Goal: Task Accomplishment & Management: Use online tool/utility

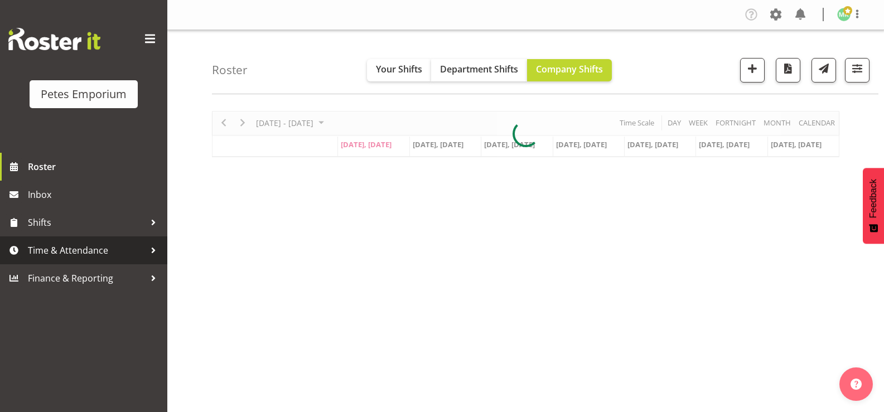
drag, startPoint x: 0, startPoint y: 0, endPoint x: 129, endPoint y: 244, distance: 276.4
click at [129, 243] on span "Time & Attendance" at bounding box center [86, 250] width 117 height 17
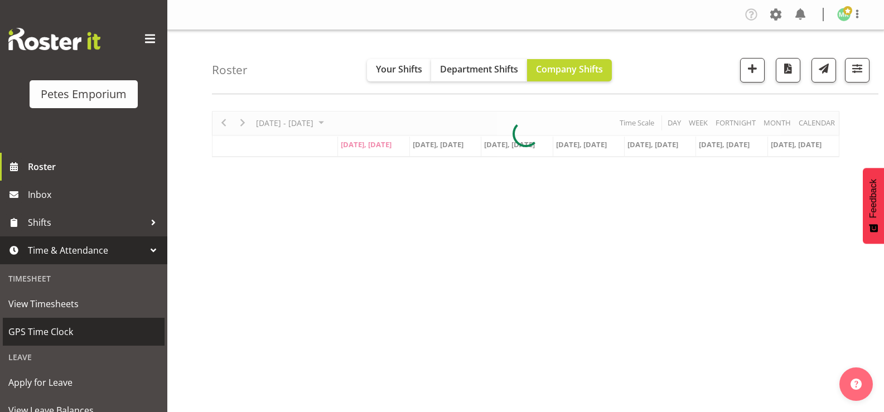
click at [98, 336] on span "GPS Time Clock" at bounding box center [83, 331] width 151 height 17
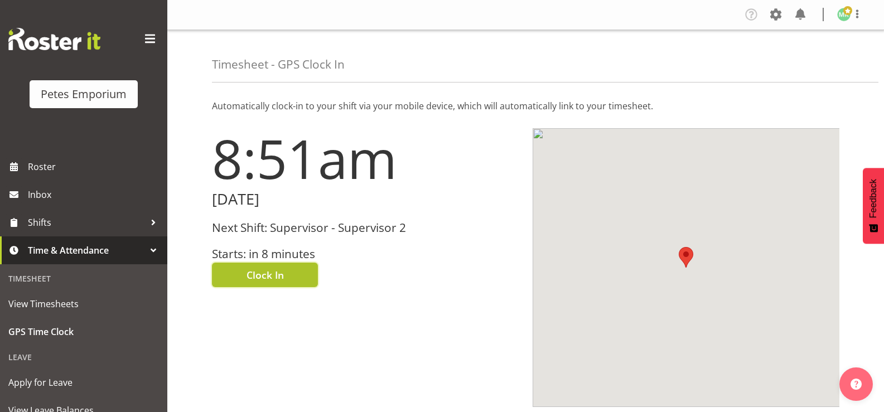
click at [262, 279] on span "Clock In" at bounding box center [265, 275] width 37 height 15
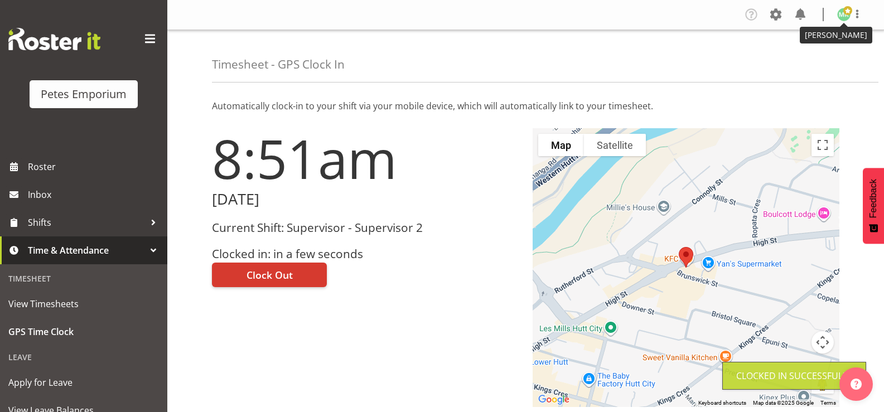
click at [847, 17] on img at bounding box center [843, 14] width 13 height 13
click at [817, 60] on link "Log Out" at bounding box center [810, 59] width 107 height 20
